Goal: Find specific page/section: Find specific page/section

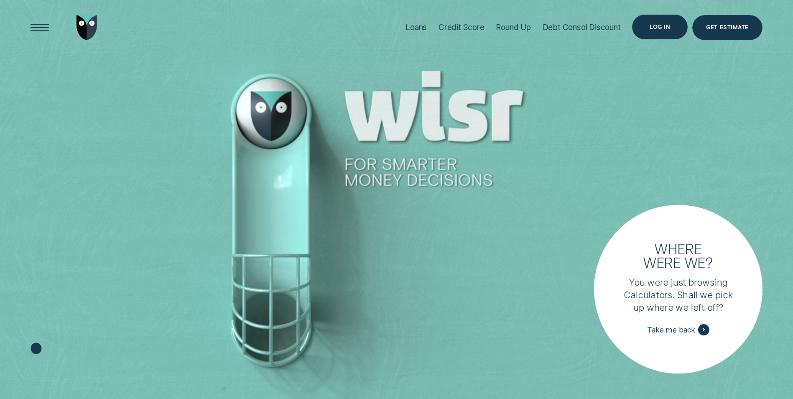
click at [636, 23] on div "Log in" at bounding box center [660, 27] width 56 height 25
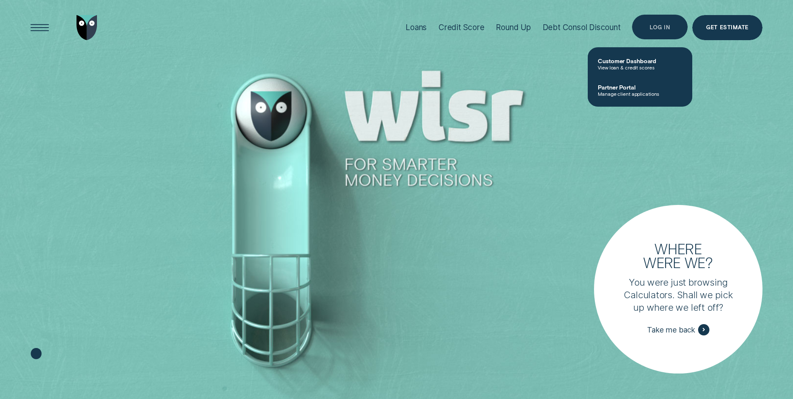
click at [670, 27] on div "Log in" at bounding box center [660, 27] width 20 height 5
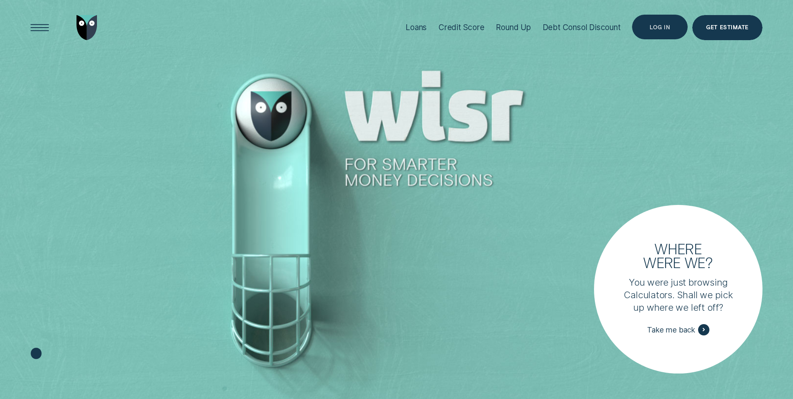
click at [659, 21] on div "Log in" at bounding box center [660, 27] width 56 height 25
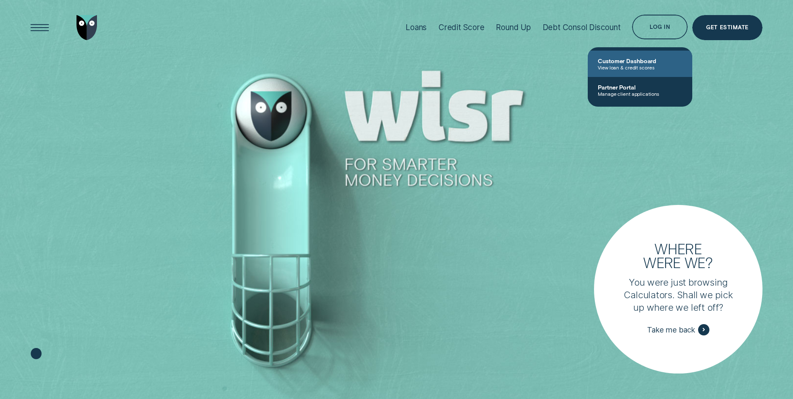
click at [674, 70] on span "View loan & credit scores" at bounding box center [640, 67] width 84 height 6
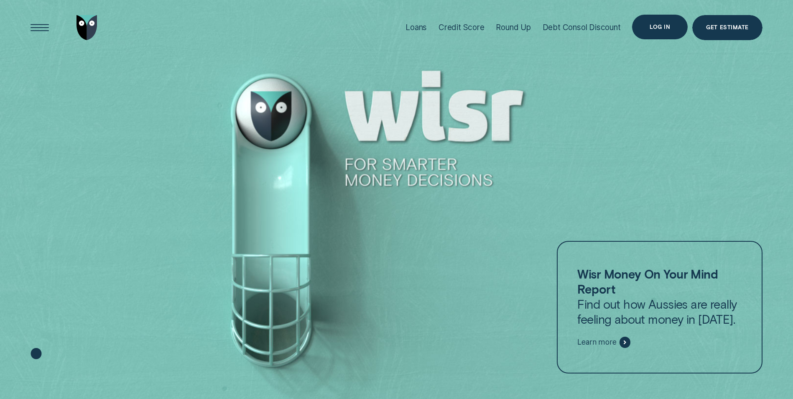
click at [664, 19] on div "Log in" at bounding box center [660, 27] width 56 height 25
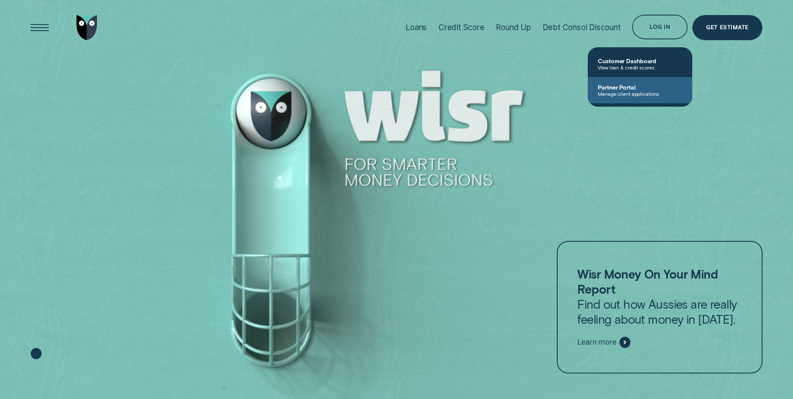
click at [629, 95] on span "Manage client applications" at bounding box center [640, 94] width 84 height 6
